Goal: Find specific page/section: Find specific page/section

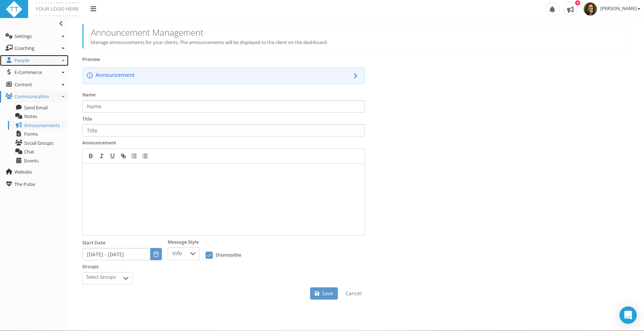
click at [18, 57] on span "People" at bounding box center [21, 60] width 15 height 6
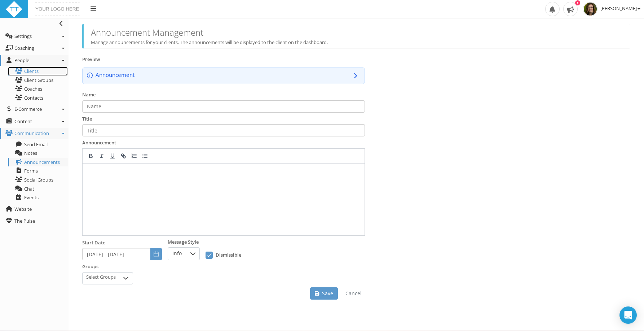
click at [23, 71] on link "Clients" at bounding box center [38, 71] width 60 height 9
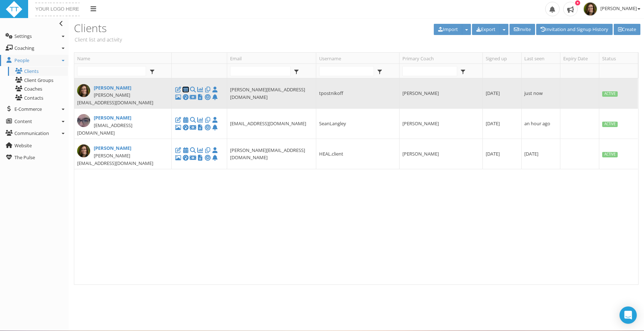
click at [185, 89] on icon at bounding box center [185, 89] width 7 height 0
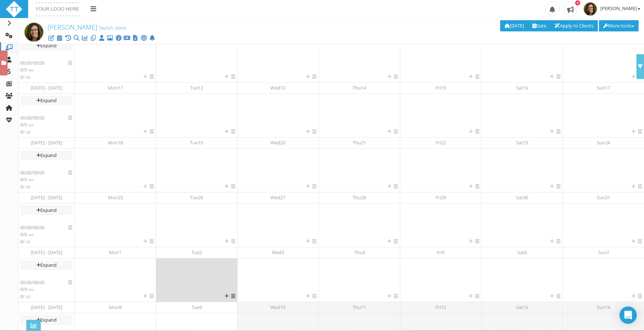
scroll to position [155, 0]
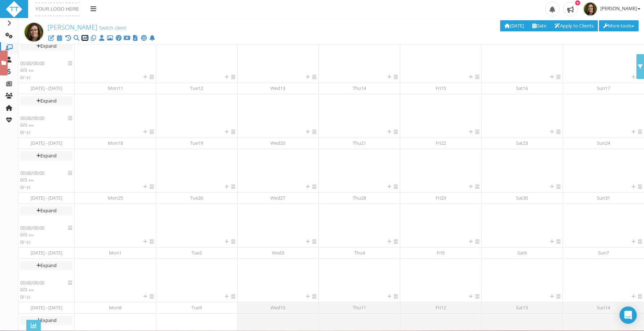
click at [86, 38] on icon at bounding box center [84, 38] width 7 height 0
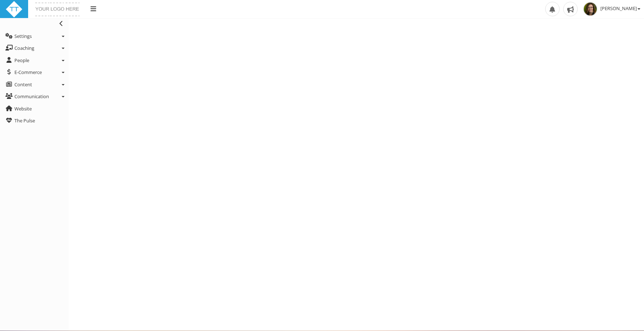
select select "Last90Days"
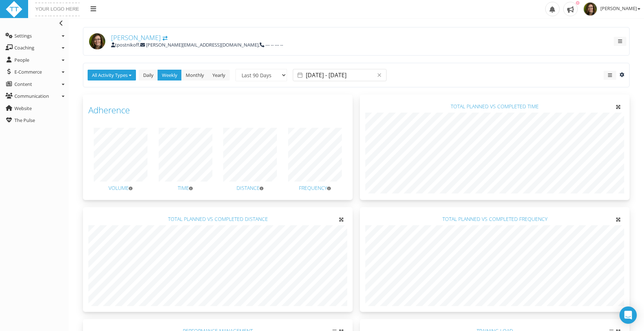
scroll to position [1, 0]
click at [54, 14] on img at bounding box center [58, 9] width 48 height 17
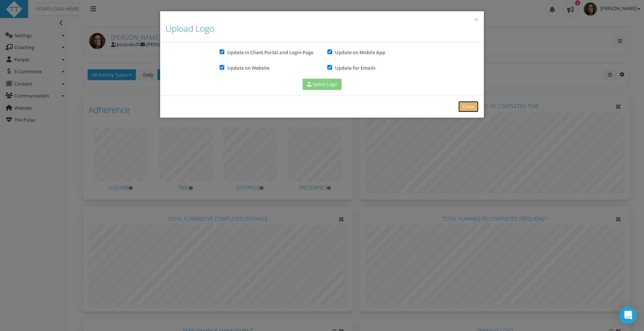
click at [467, 108] on link "Close" at bounding box center [468, 106] width 20 height 11
